Goal: Task Accomplishment & Management: Manage account settings

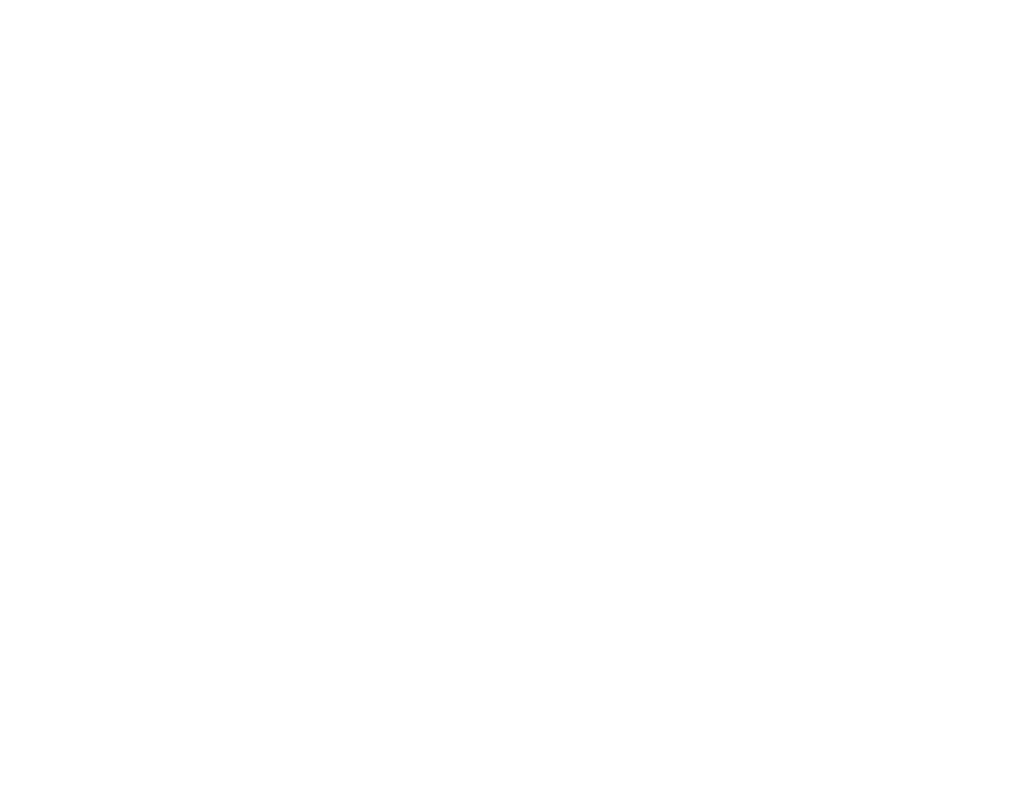
select select ""marketing___comms""
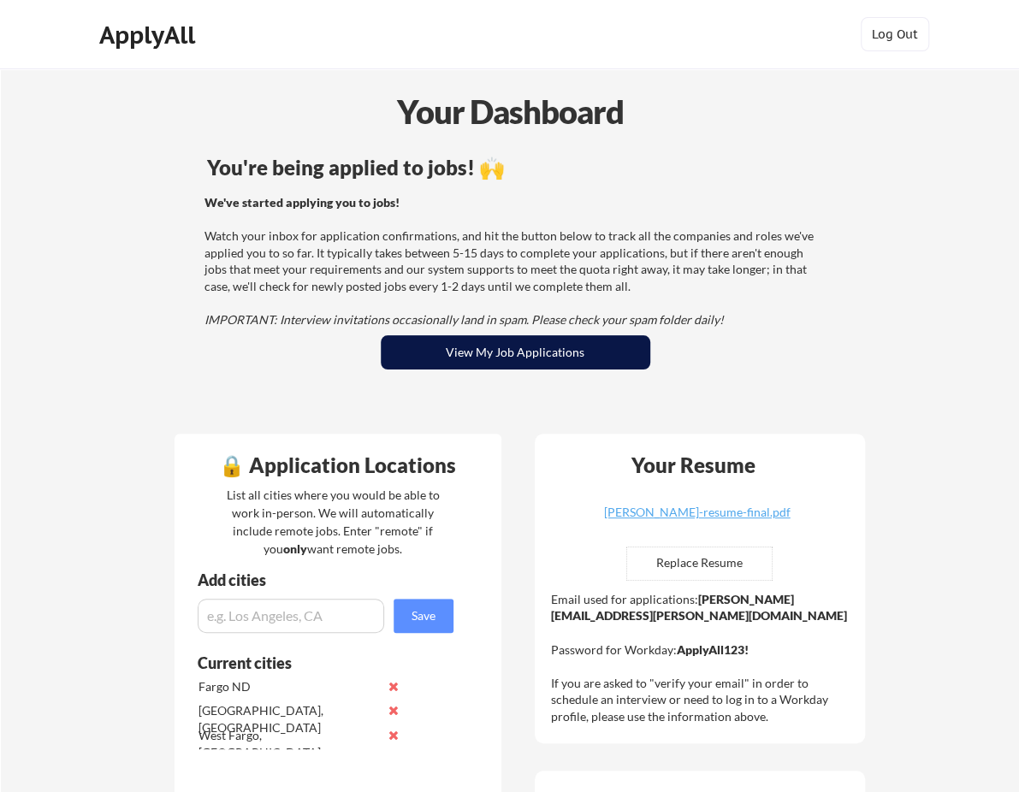
click at [582, 354] on button "View My Job Applications" at bounding box center [516, 352] width 270 height 34
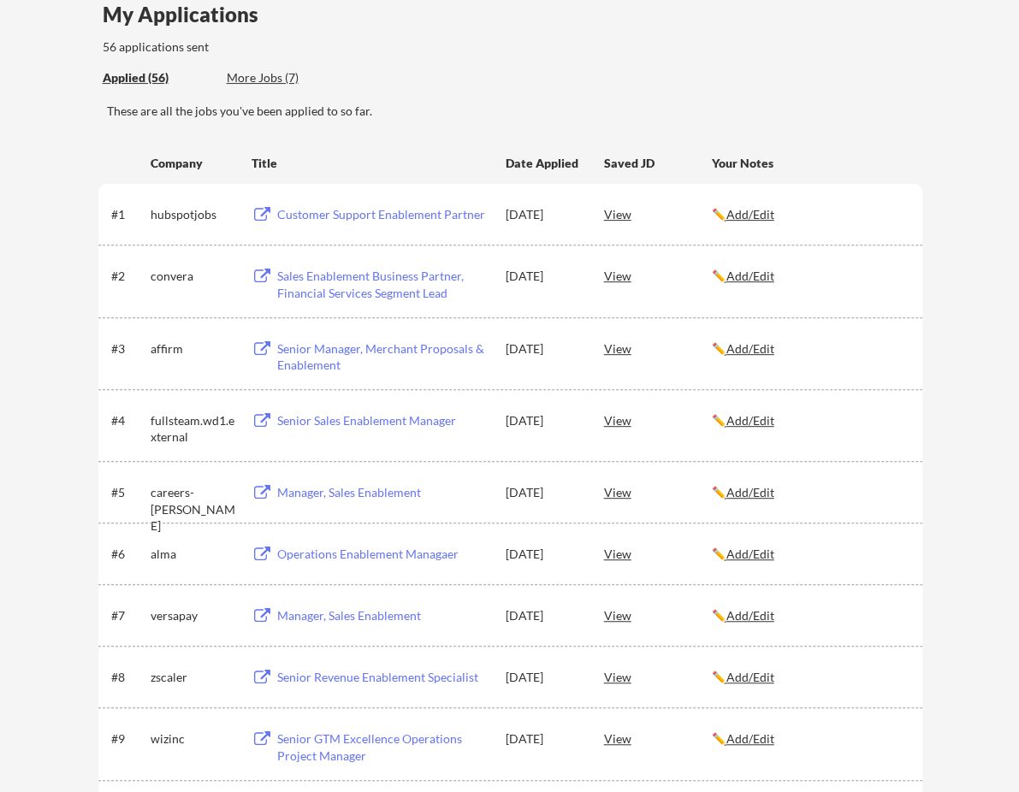
scroll to position [171, 0]
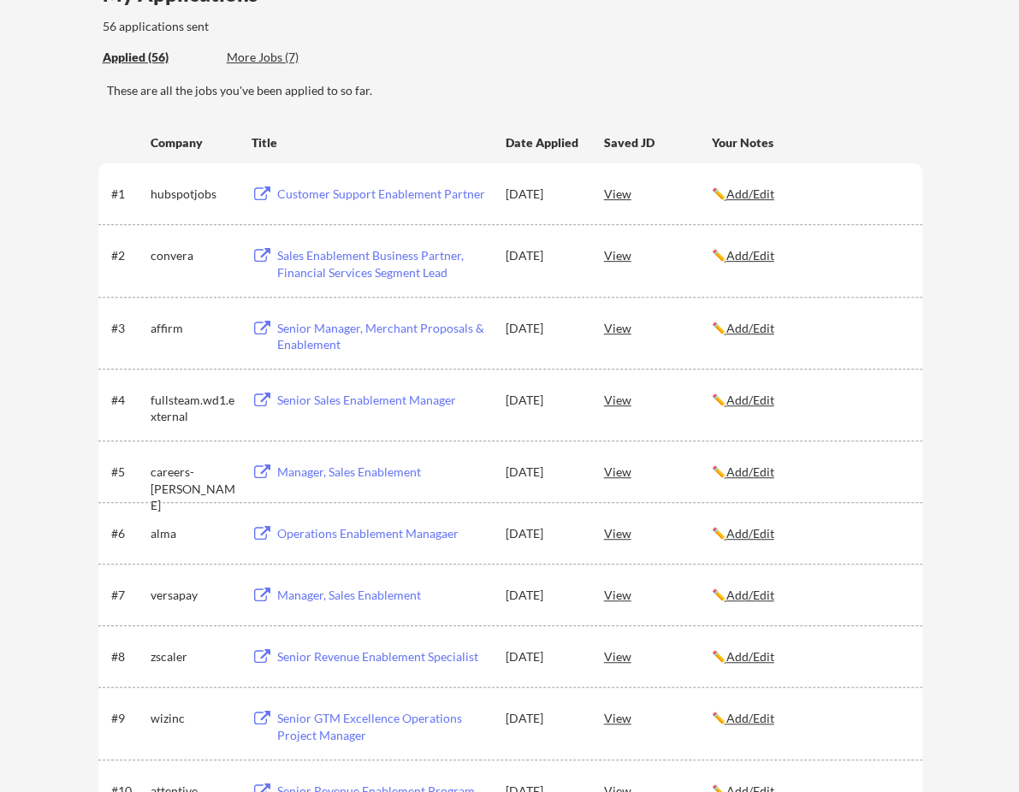
click at [333, 470] on div "Manager, Sales Enablement" at bounding box center [383, 472] width 212 height 17
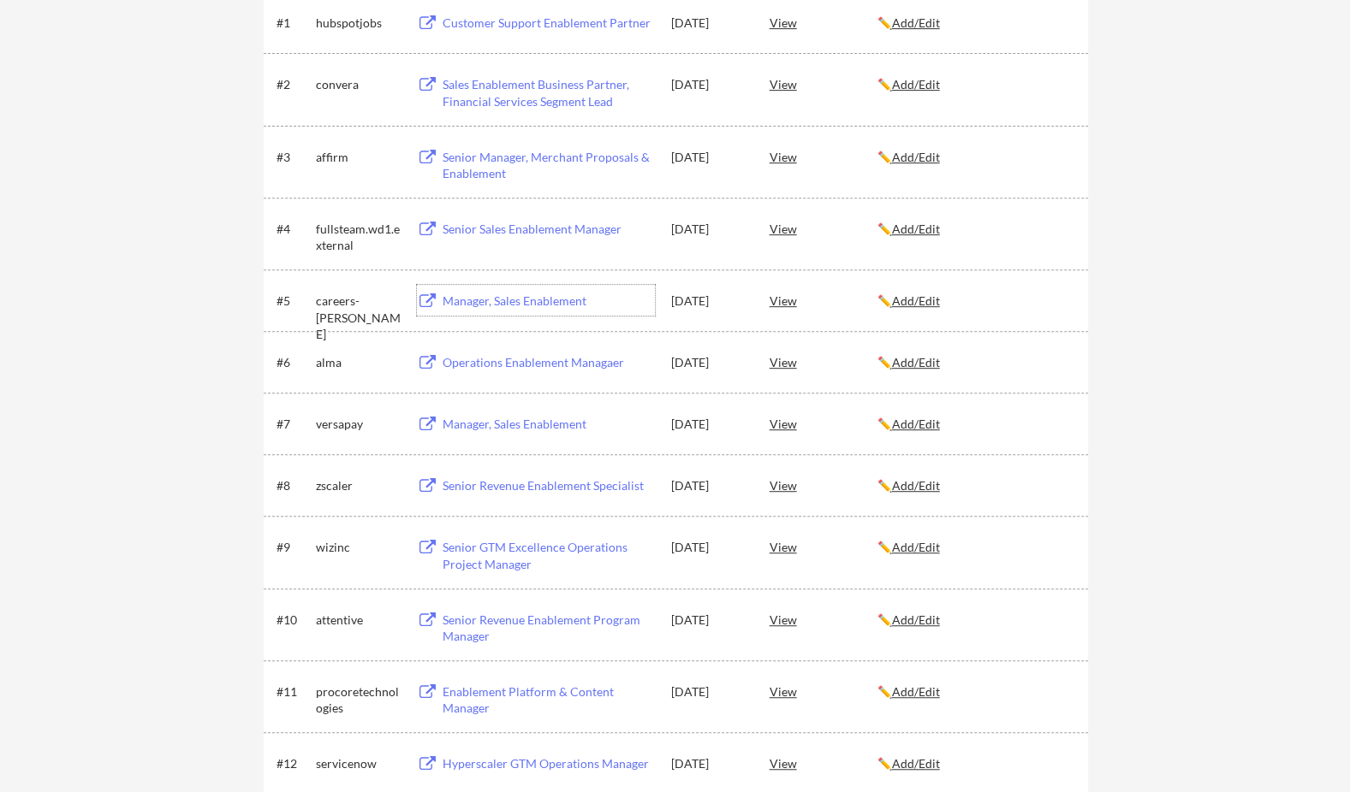
scroll to position [0, 0]
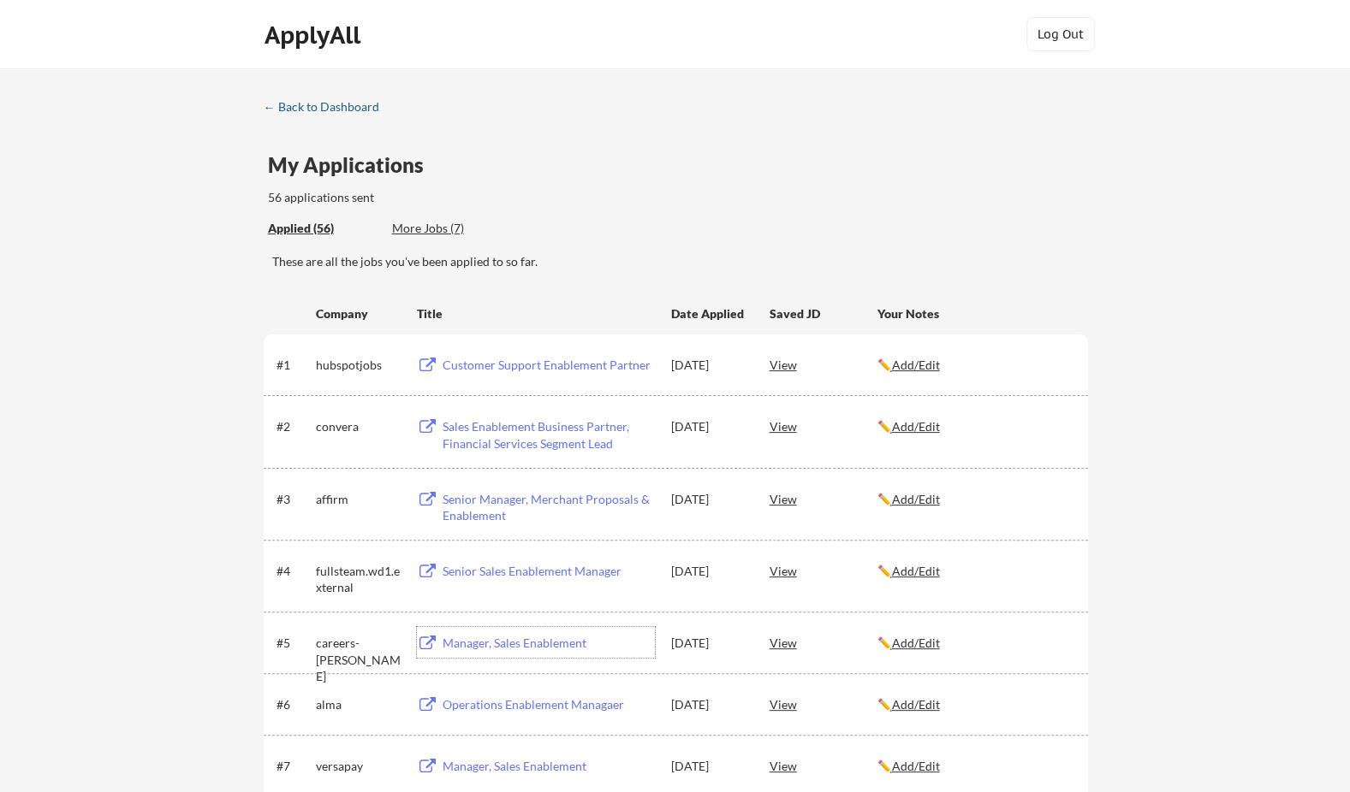
click at [323, 105] on div "← Back to Dashboard" at bounding box center [328, 107] width 128 height 12
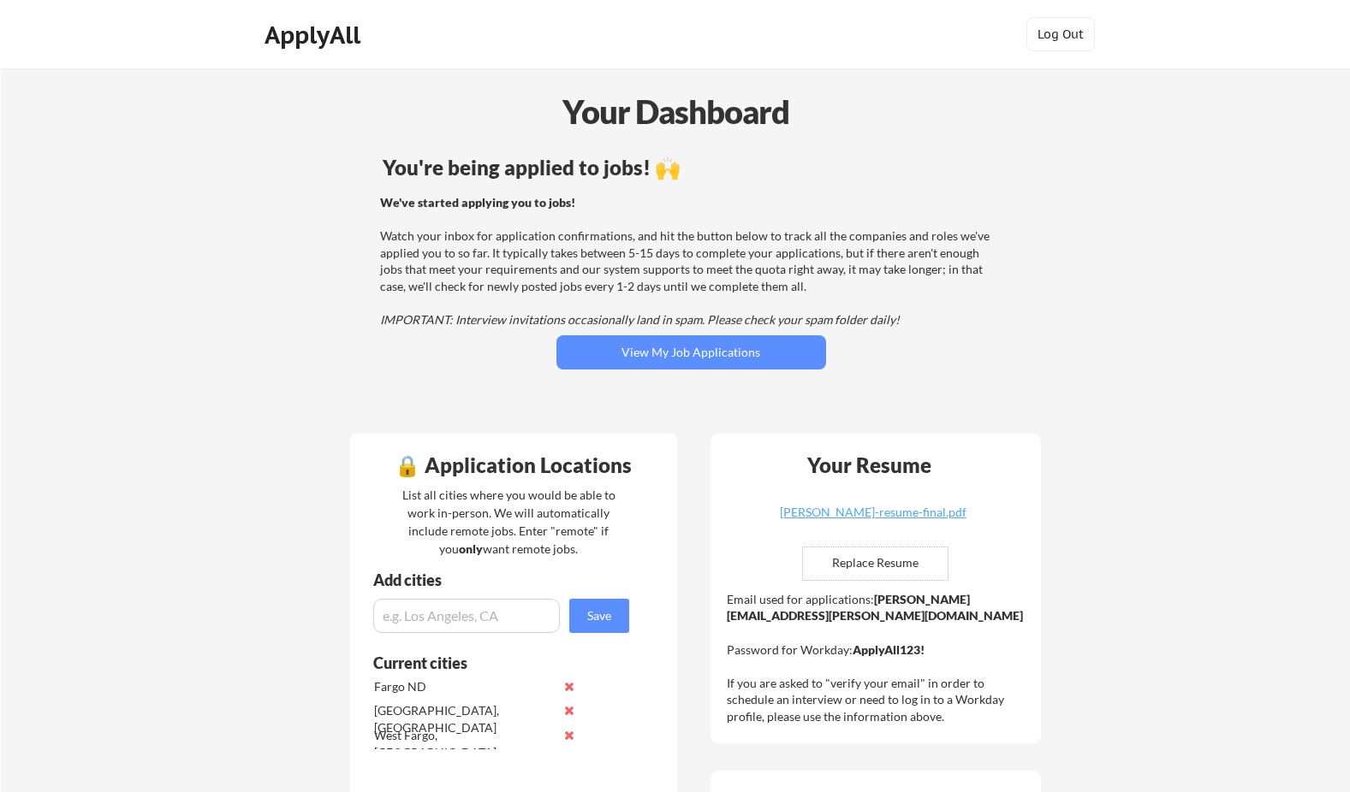
scroll to position [1217, 0]
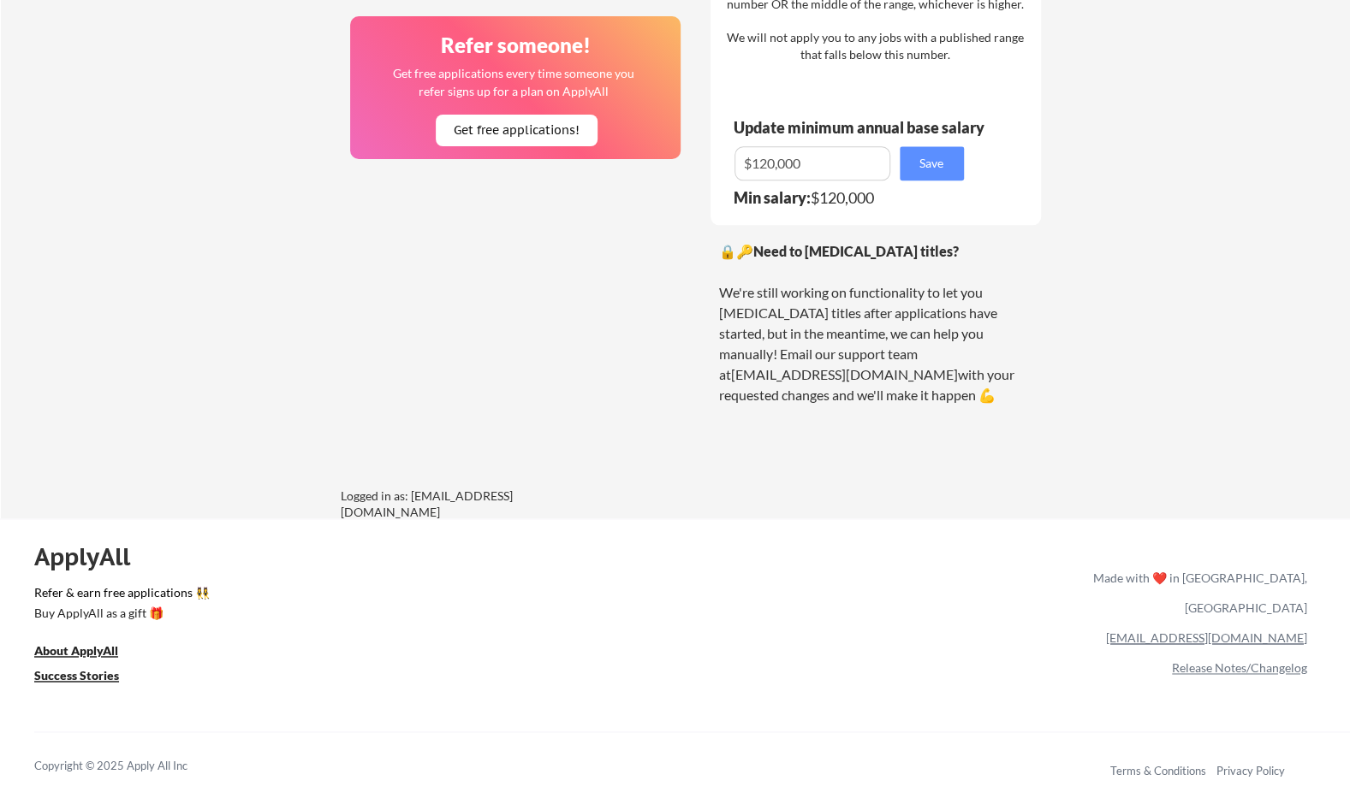
click at [1239, 631] on link "[EMAIL_ADDRESS][DOMAIN_NAME]" at bounding box center [1206, 638] width 201 height 15
drag, startPoint x: 1149, startPoint y: 597, endPoint x: 1191, endPoint y: 606, distance: 43.6
click at [1149, 623] on div "[EMAIL_ADDRESS][DOMAIN_NAME]" at bounding box center [1196, 638] width 221 height 30
drag, startPoint x: 1202, startPoint y: 609, endPoint x: 1305, endPoint y: 613, distance: 103.6
click at [1305, 623] on div "[EMAIL_ADDRESS][DOMAIN_NAME]" at bounding box center [1196, 638] width 221 height 30
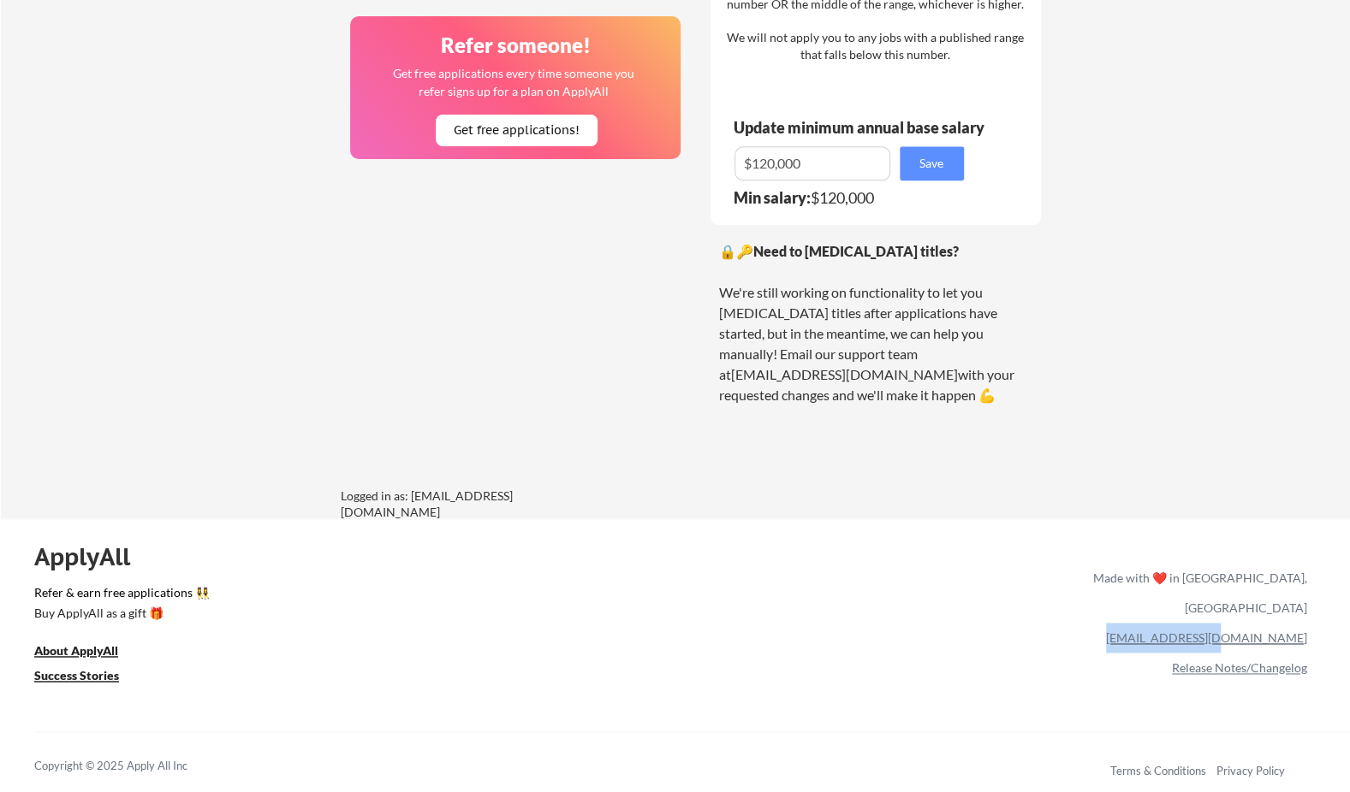
drag, startPoint x: 1305, startPoint y: 613, endPoint x: 1275, endPoint y: 609, distance: 30.1
